Goal: Transaction & Acquisition: Purchase product/service

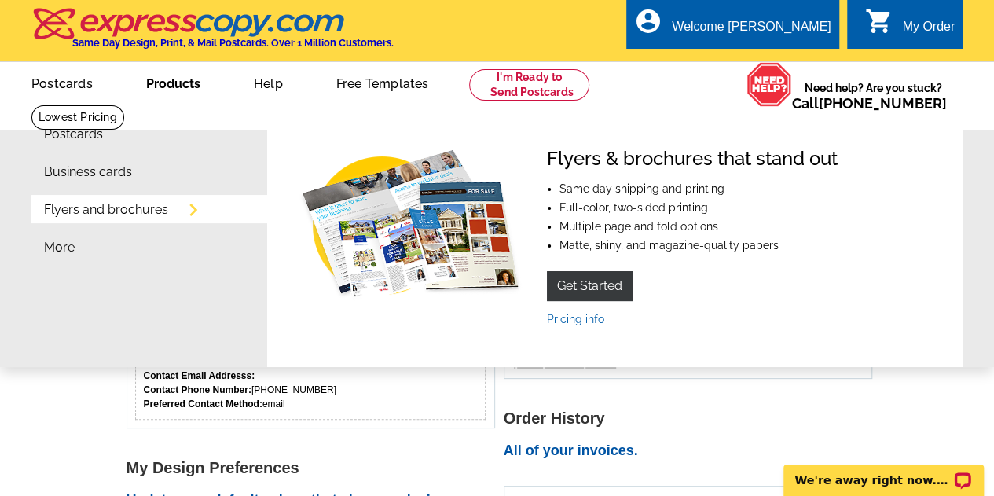
click at [166, 79] on link "Products" at bounding box center [173, 82] width 104 height 37
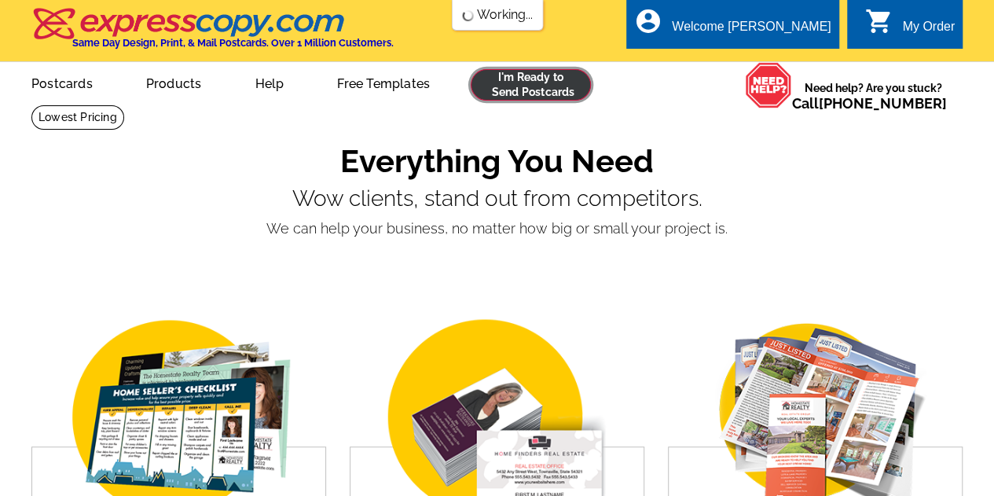
click at [540, 81] on link at bounding box center [530, 84] width 120 height 31
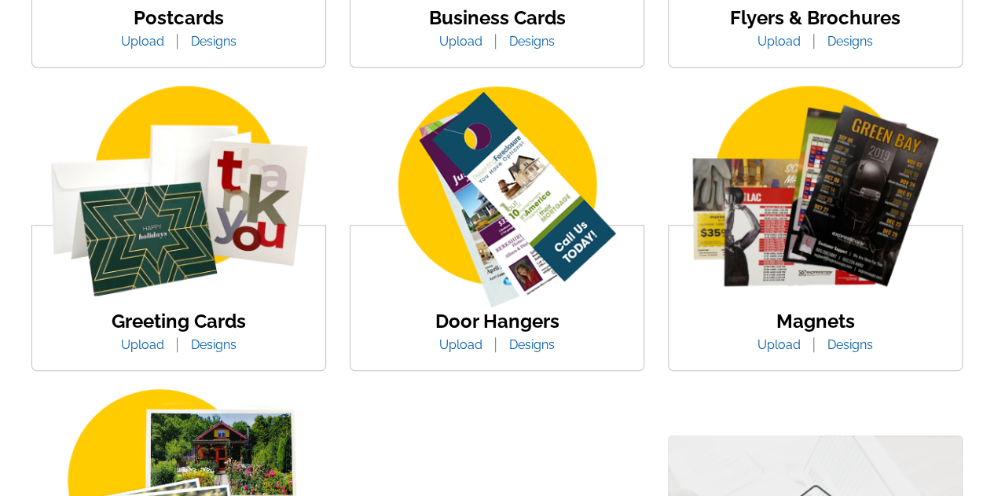
scroll to position [549, 0]
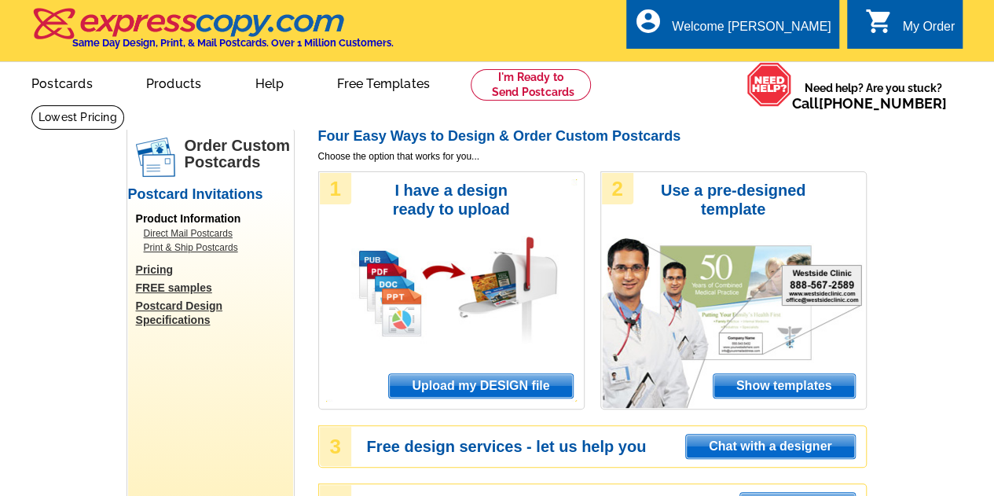
click at [780, 383] on span "Show templates" at bounding box center [783, 386] width 141 height 24
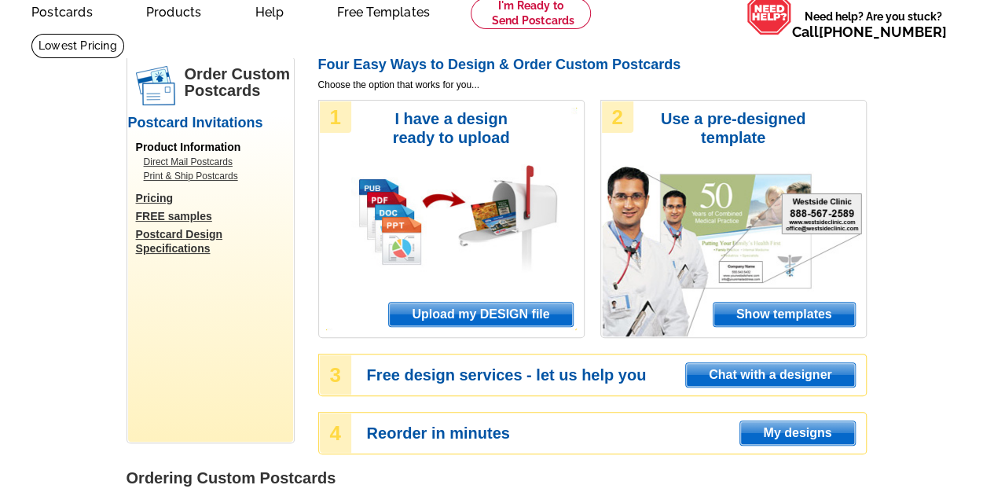
scroll to position [157, 0]
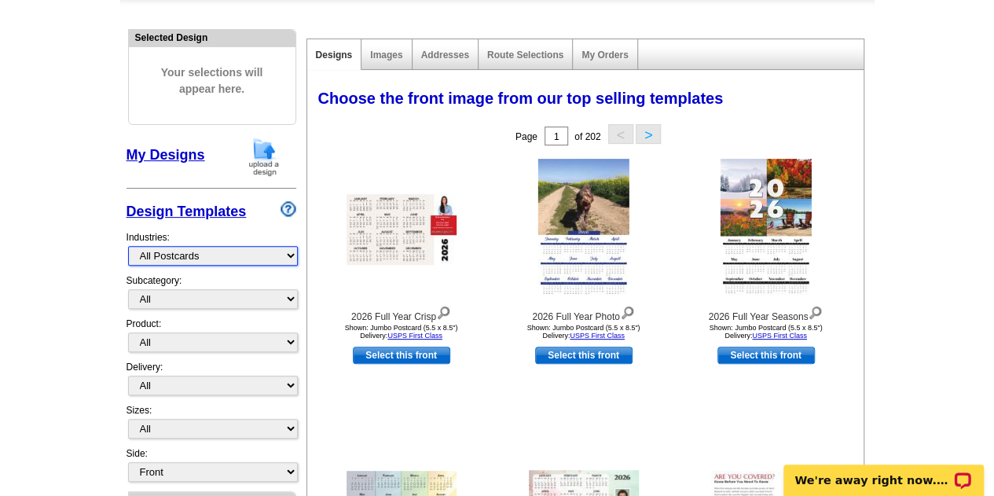
scroll to position [157, 0]
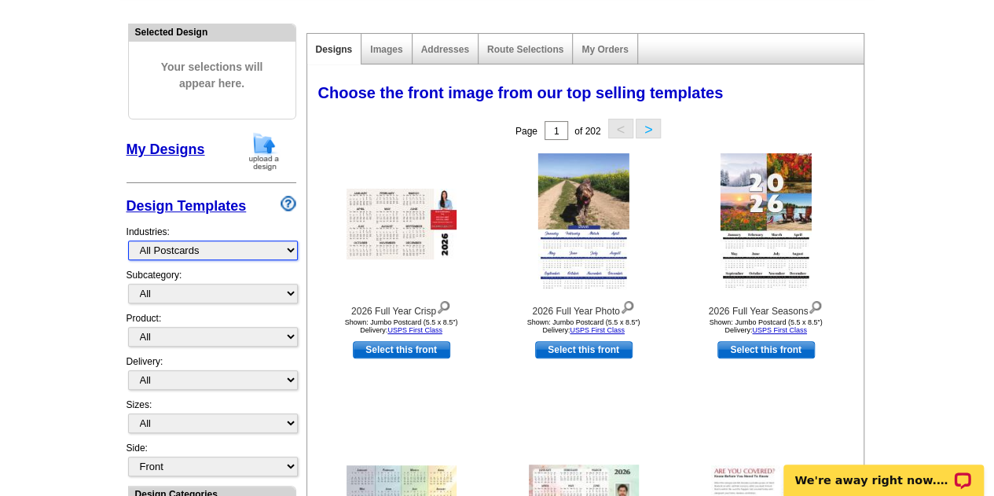
click at [287, 248] on select "What's New Real Estate Mortgage Insurance HVAC Dental Solar EDDM - NEW! Calenda…" at bounding box center [213, 250] width 170 height 20
select select "785"
click at [128, 240] on select "What's New Real Estate Mortgage Insurance HVAC Dental Solar EDDM - NEW! Calenda…" at bounding box center [213, 250] width 170 height 20
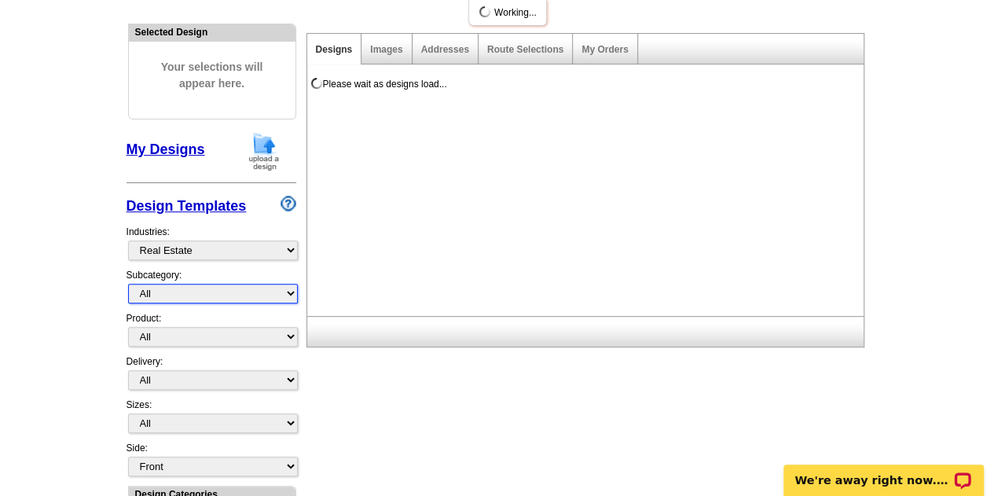
click at [288, 295] on select "All" at bounding box center [213, 294] width 170 height 20
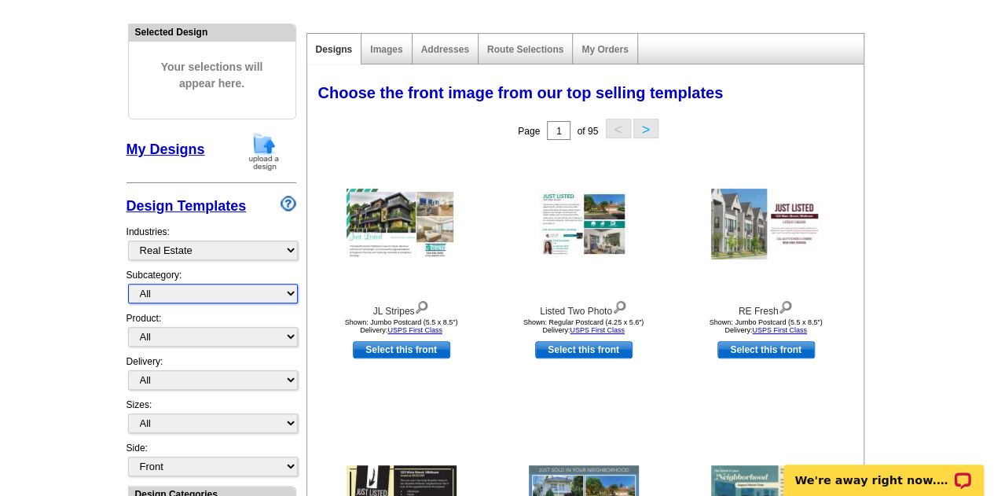
select select "788"
click at [128, 284] on select "All RE/MAX® Referrals Keller Williams® Berkshire Hathaway Home Services Century…" at bounding box center [213, 294] width 170 height 20
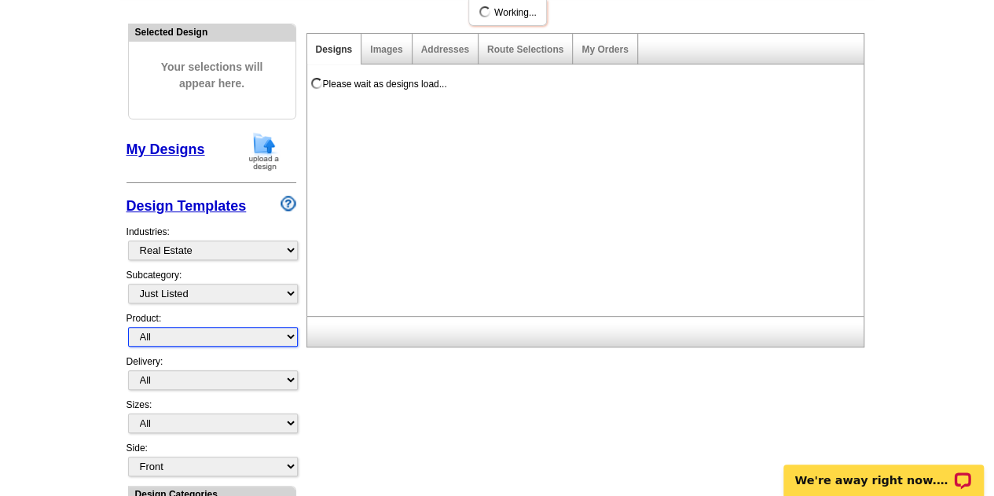
click at [291, 334] on select "All Postcards Letters and flyers Business Cards Door Hangers Greeting Cards" at bounding box center [213, 337] width 170 height 20
select select "1"
click at [128, 327] on select "All Postcards Letters and flyers Business Cards Door Hangers Greeting Cards" at bounding box center [213, 337] width 170 height 20
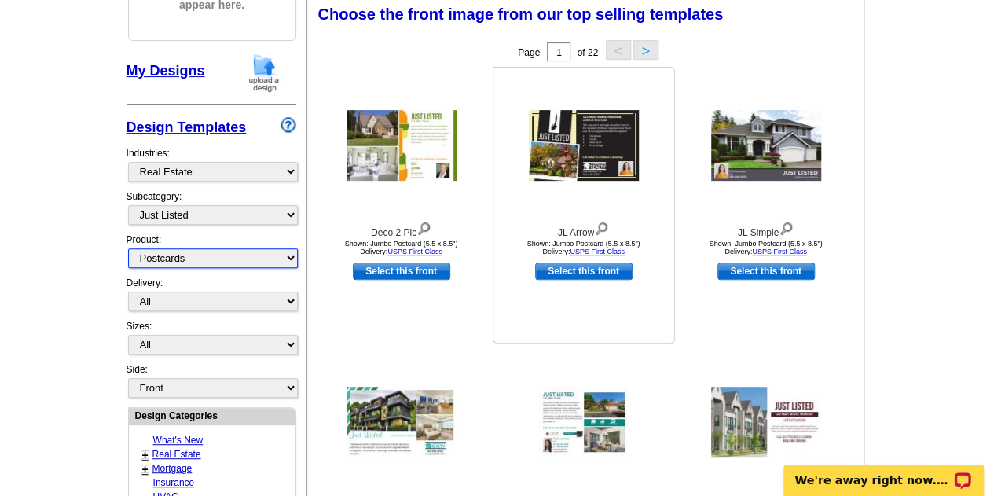
scroll to position [236, 0]
click at [605, 126] on img at bounding box center [584, 145] width 110 height 71
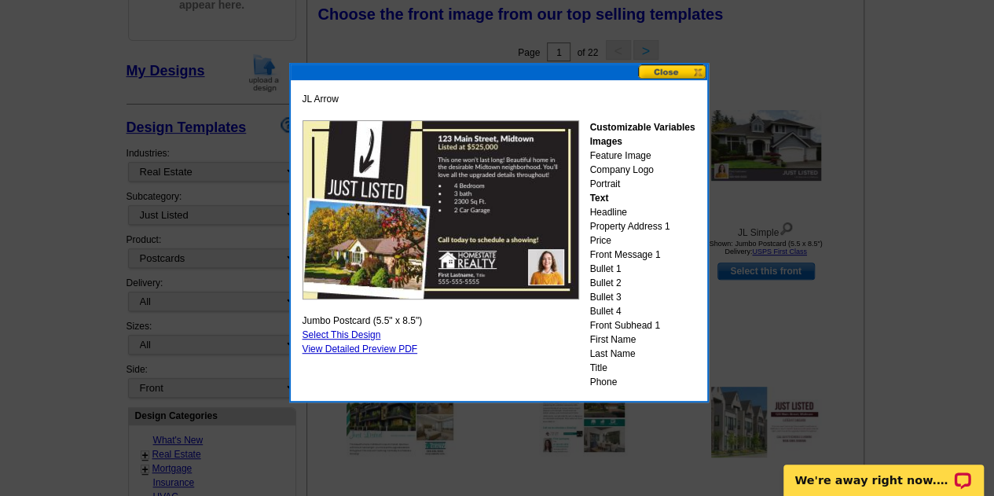
click at [694, 79] on div at bounding box center [499, 72] width 416 height 16
click at [690, 75] on button at bounding box center [672, 71] width 69 height 15
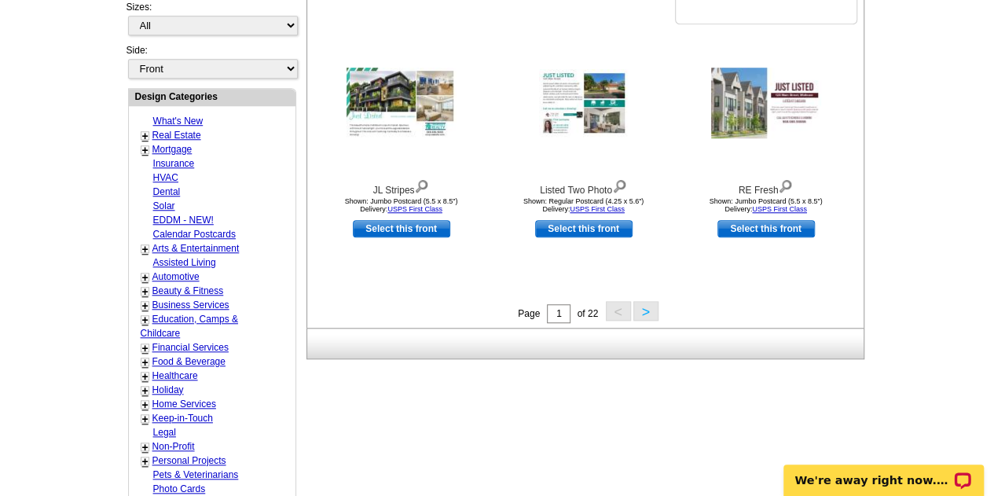
scroll to position [471, 0]
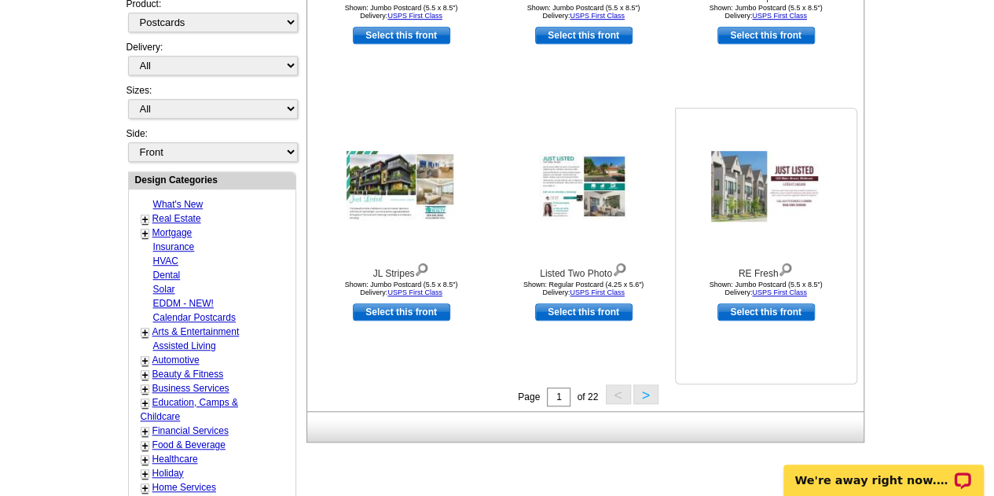
click at [804, 186] on img at bounding box center [766, 186] width 110 height 71
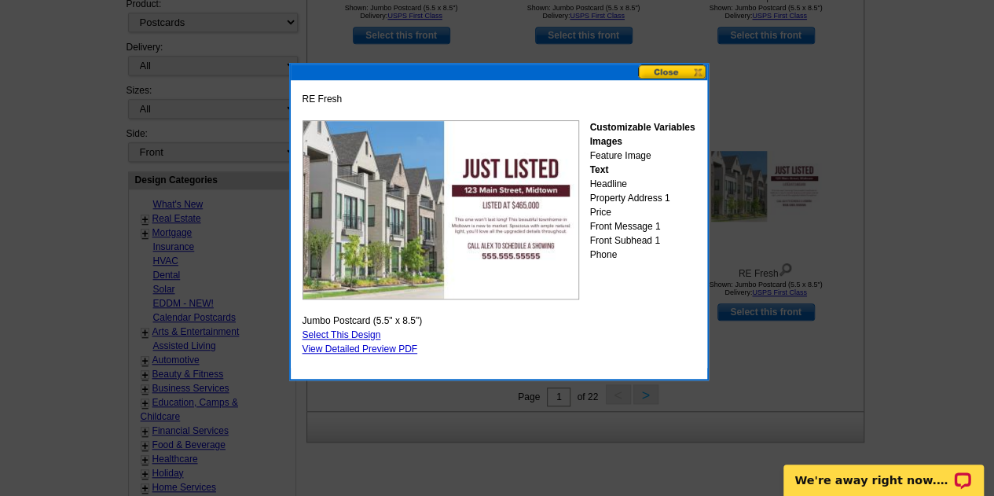
click at [679, 73] on button at bounding box center [672, 71] width 69 height 15
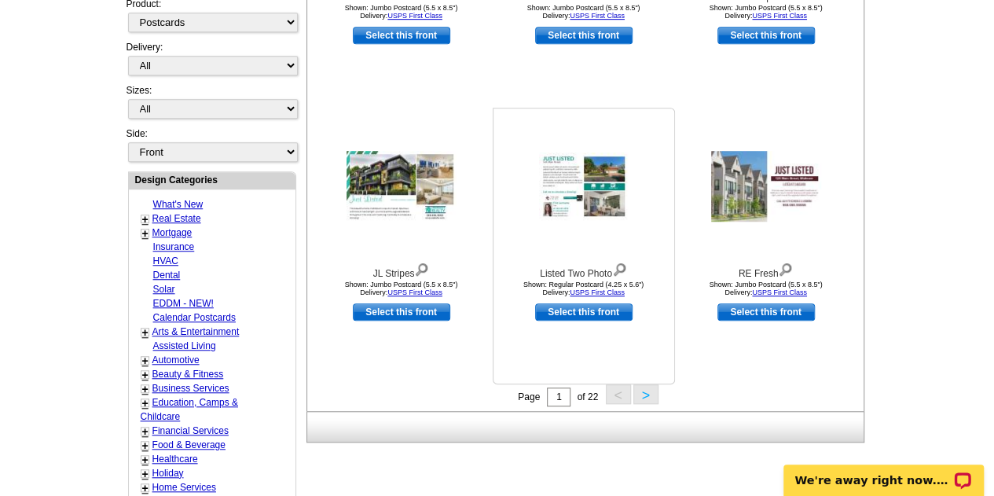
click at [583, 191] on img at bounding box center [584, 186] width 90 height 68
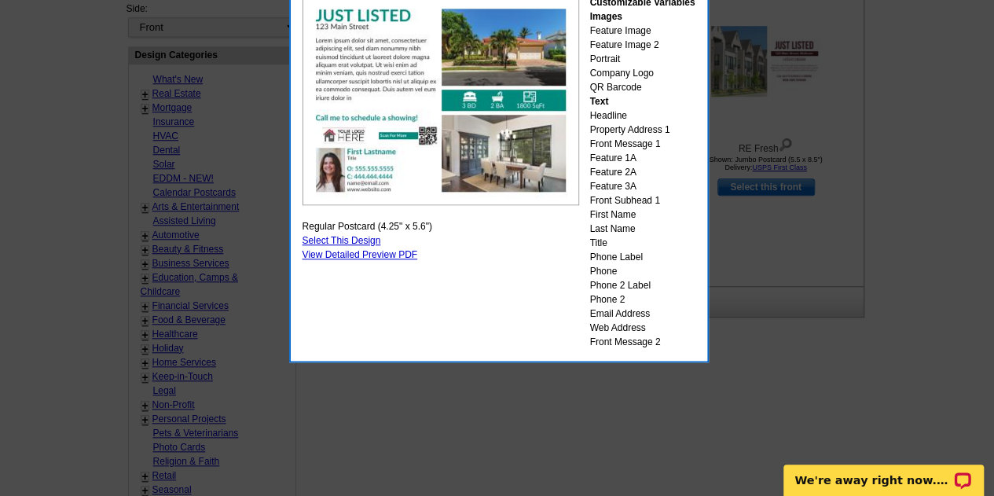
scroll to position [628, 0]
